Goal: Find specific page/section: Find specific page/section

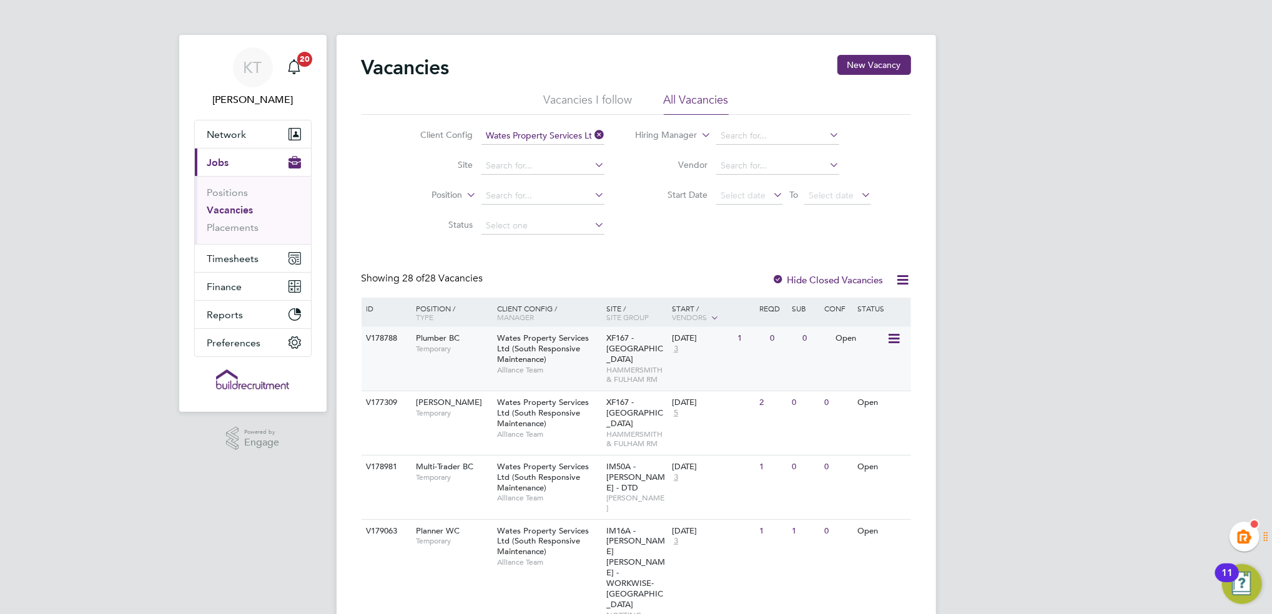
click at [456, 358] on div "Plumber BC Temporary" at bounding box center [449, 343] width 87 height 32
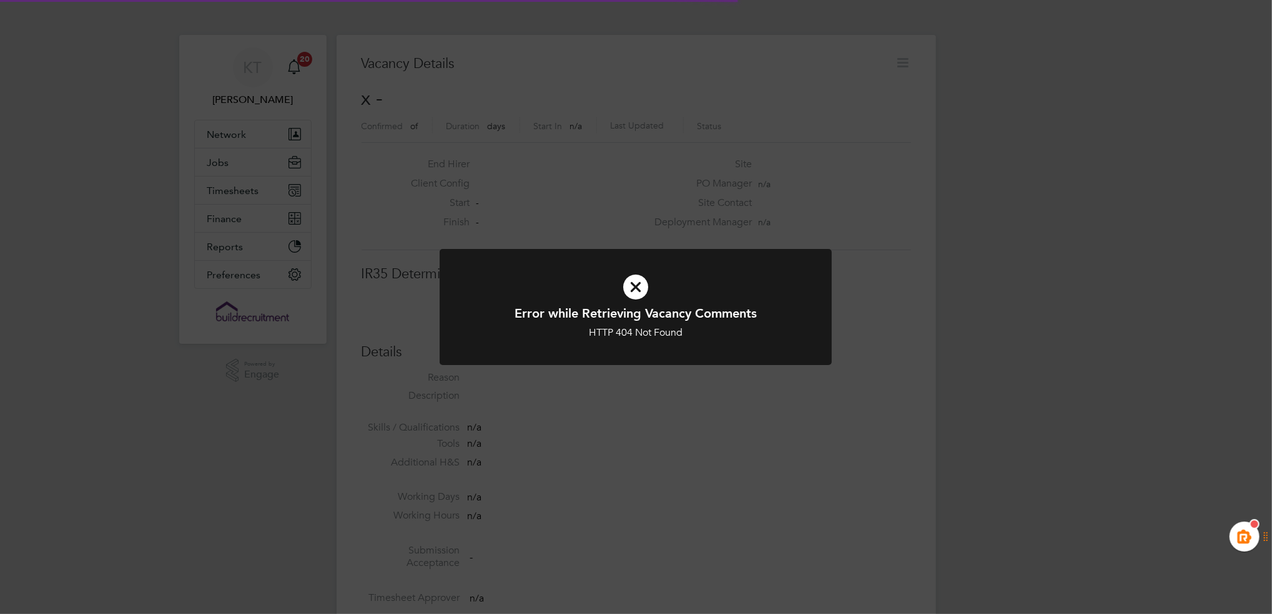
scroll to position [20, 268]
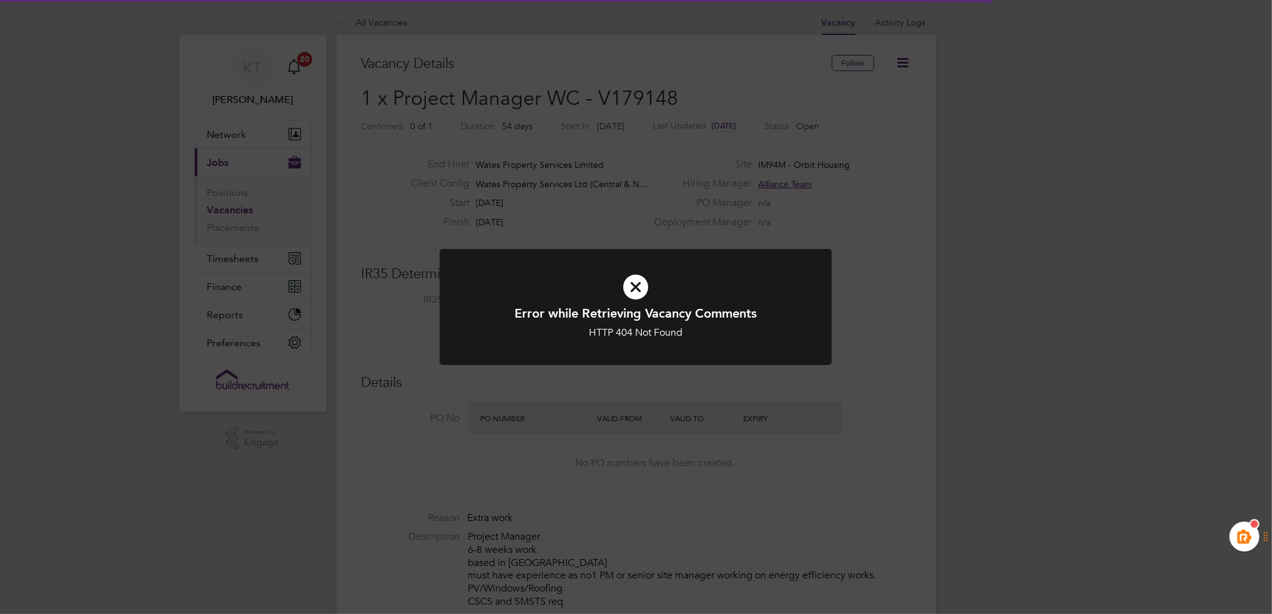
scroll to position [20, 268]
click at [672, 318] on h1 "Error while Retrieving Vacancy Comments" at bounding box center [635, 313] width 325 height 16
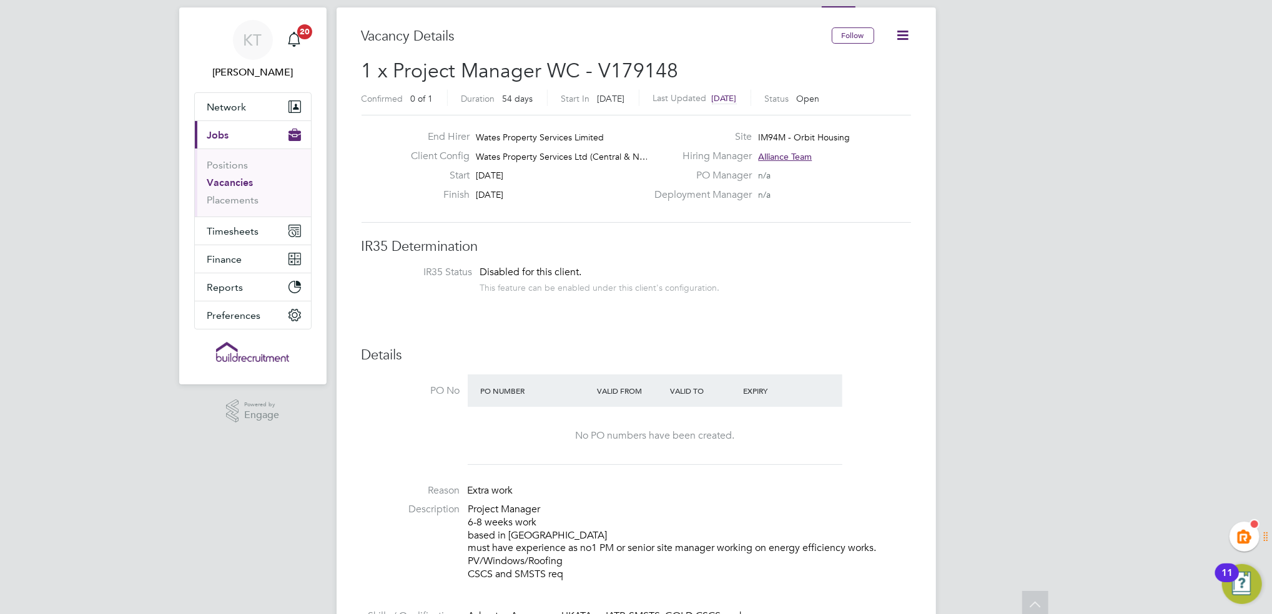
scroll to position [0, 0]
